Goal: Transaction & Acquisition: Obtain resource

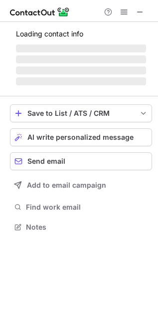
scroll to position [225, 158]
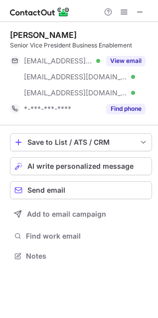
scroll to position [248, 158]
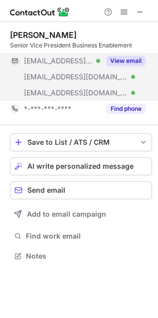
click at [111, 64] on button "View email" at bounding box center [125, 61] width 39 height 10
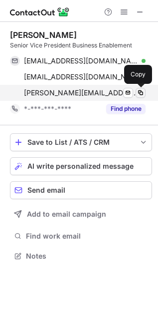
click at [137, 94] on span at bounding box center [141, 93] width 8 height 8
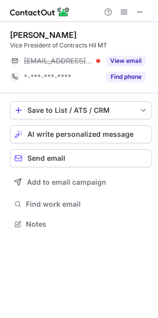
scroll to position [217, 158]
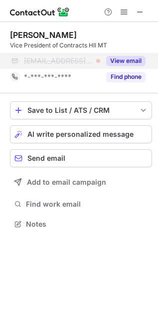
click at [140, 60] on button "View email" at bounding box center [125, 61] width 39 height 10
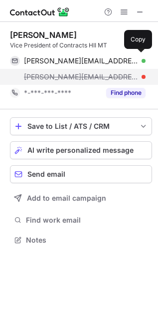
scroll to position [233, 158]
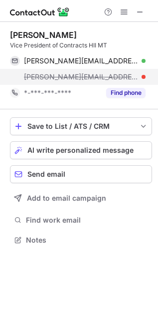
click at [141, 77] on div "[PERSON_NAME][EMAIL_ADDRESS][DOMAIN_NAME]" at bounding box center [85, 76] width 122 height 9
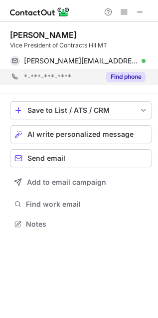
scroll to position [5, 5]
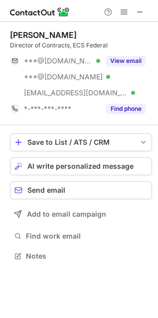
scroll to position [248, 158]
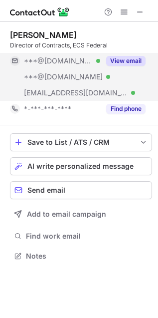
click at [105, 60] on div "View email" at bounding box center [122, 61] width 45 height 16
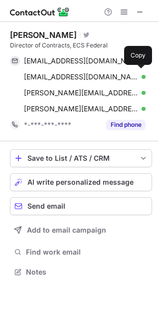
scroll to position [265, 158]
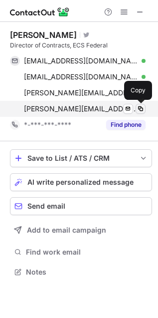
click at [142, 109] on span at bounding box center [141, 109] width 8 height 8
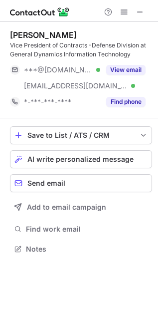
scroll to position [242, 158]
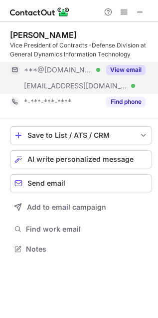
click at [110, 66] on button "View email" at bounding box center [125, 70] width 39 height 10
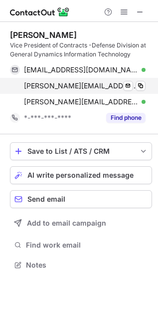
scroll to position [258, 158]
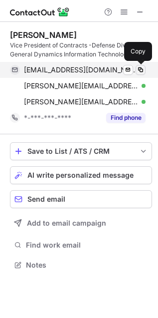
click at [139, 68] on span at bounding box center [141, 70] width 8 height 8
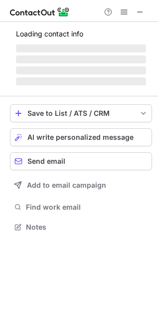
scroll to position [258, 158]
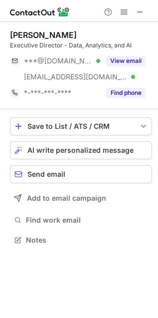
scroll to position [233, 158]
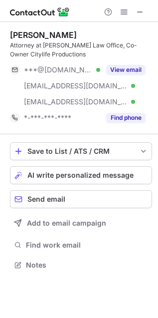
scroll to position [258, 158]
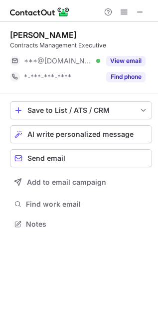
scroll to position [217, 158]
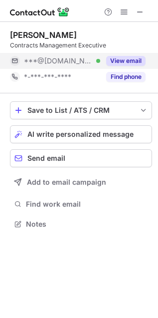
click at [135, 58] on button "View email" at bounding box center [125, 61] width 39 height 10
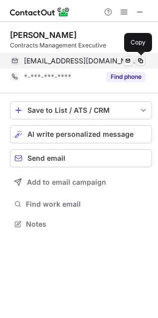
click at [143, 61] on span at bounding box center [141, 61] width 8 height 8
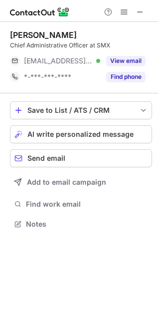
scroll to position [217, 158]
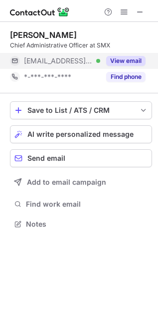
click at [111, 60] on button "View email" at bounding box center [125, 61] width 39 height 10
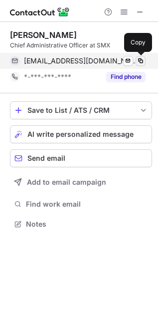
click at [137, 60] on span at bounding box center [141, 61] width 8 height 8
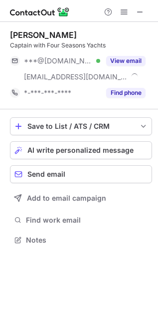
scroll to position [233, 158]
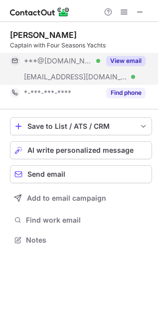
click at [126, 58] on button "View email" at bounding box center [125, 61] width 39 height 10
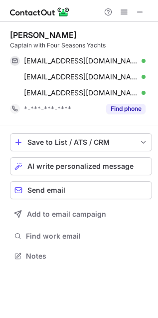
scroll to position [248, 158]
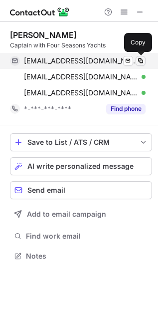
click at [142, 59] on span at bounding box center [141, 61] width 8 height 8
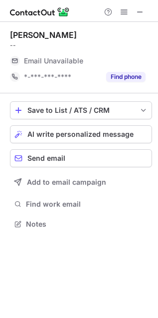
scroll to position [217, 158]
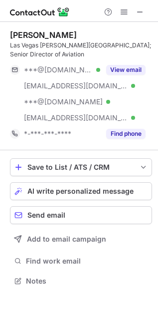
scroll to position [273, 158]
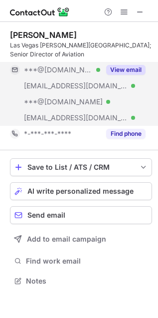
click at [123, 73] on button "View email" at bounding box center [125, 70] width 39 height 10
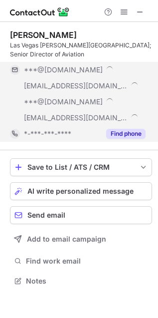
scroll to position [290, 158]
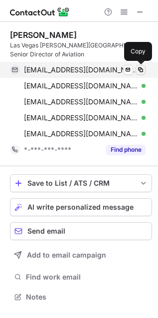
click at [145, 71] on button at bounding box center [141, 70] width 10 height 10
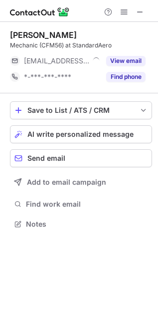
scroll to position [217, 158]
